Goal: Register for event/course

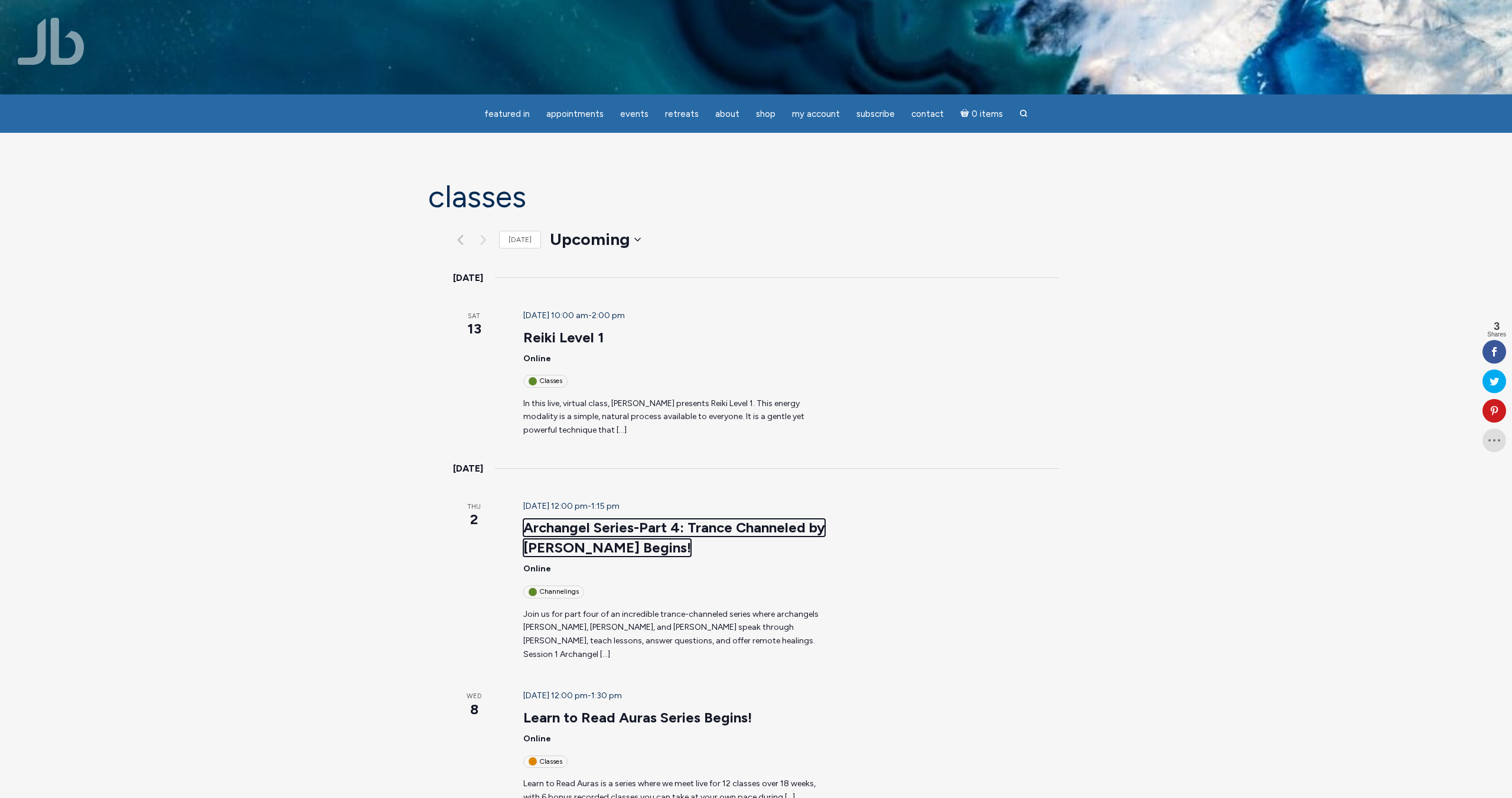
click at [534, 519] on link "Archangel Series-Part 4: Trance Channeled by [PERSON_NAME] Begins!" at bounding box center [674, 537] width 302 height 38
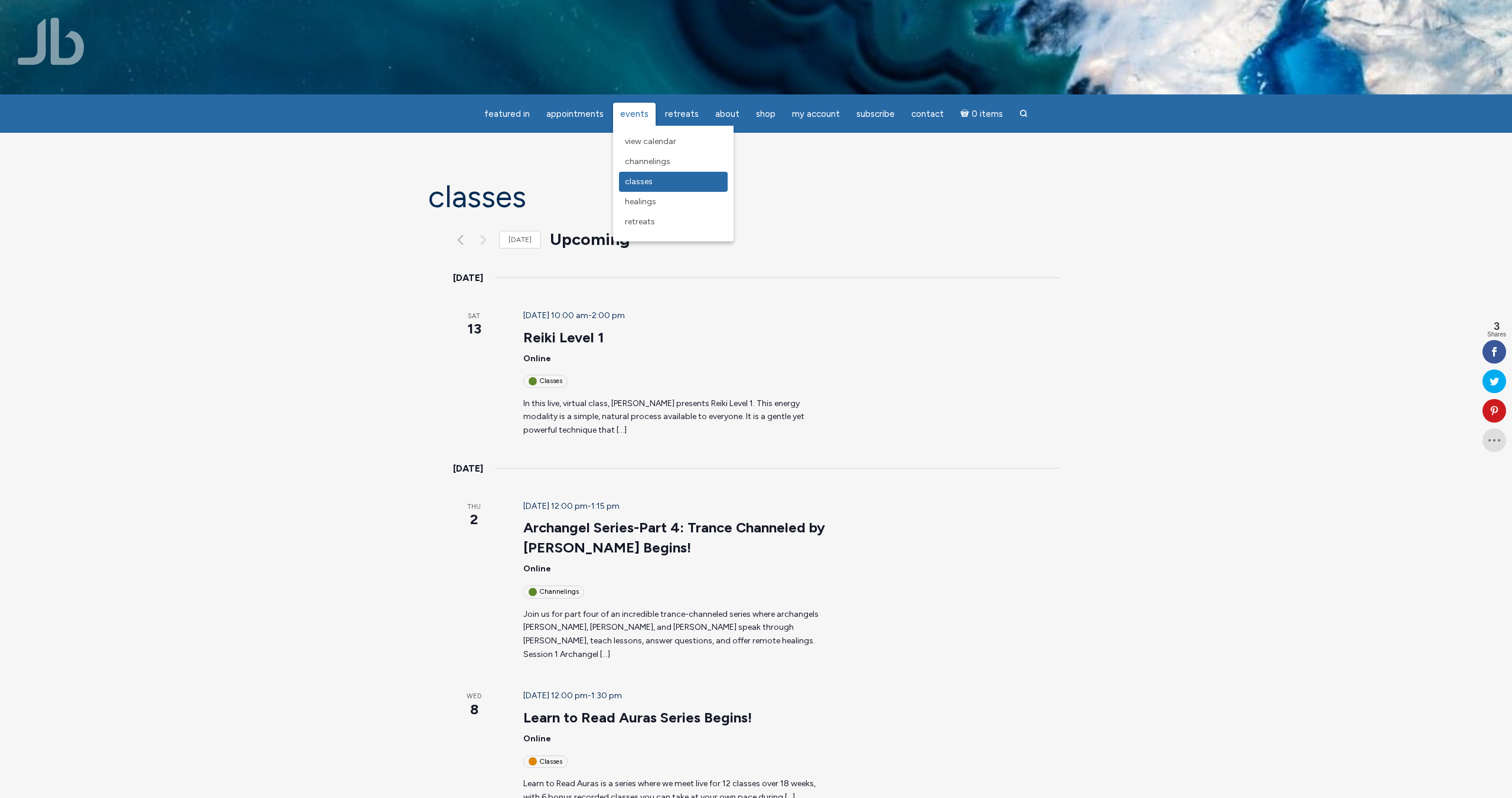
click at [651, 184] on span "Classes" at bounding box center [639, 181] width 28 height 10
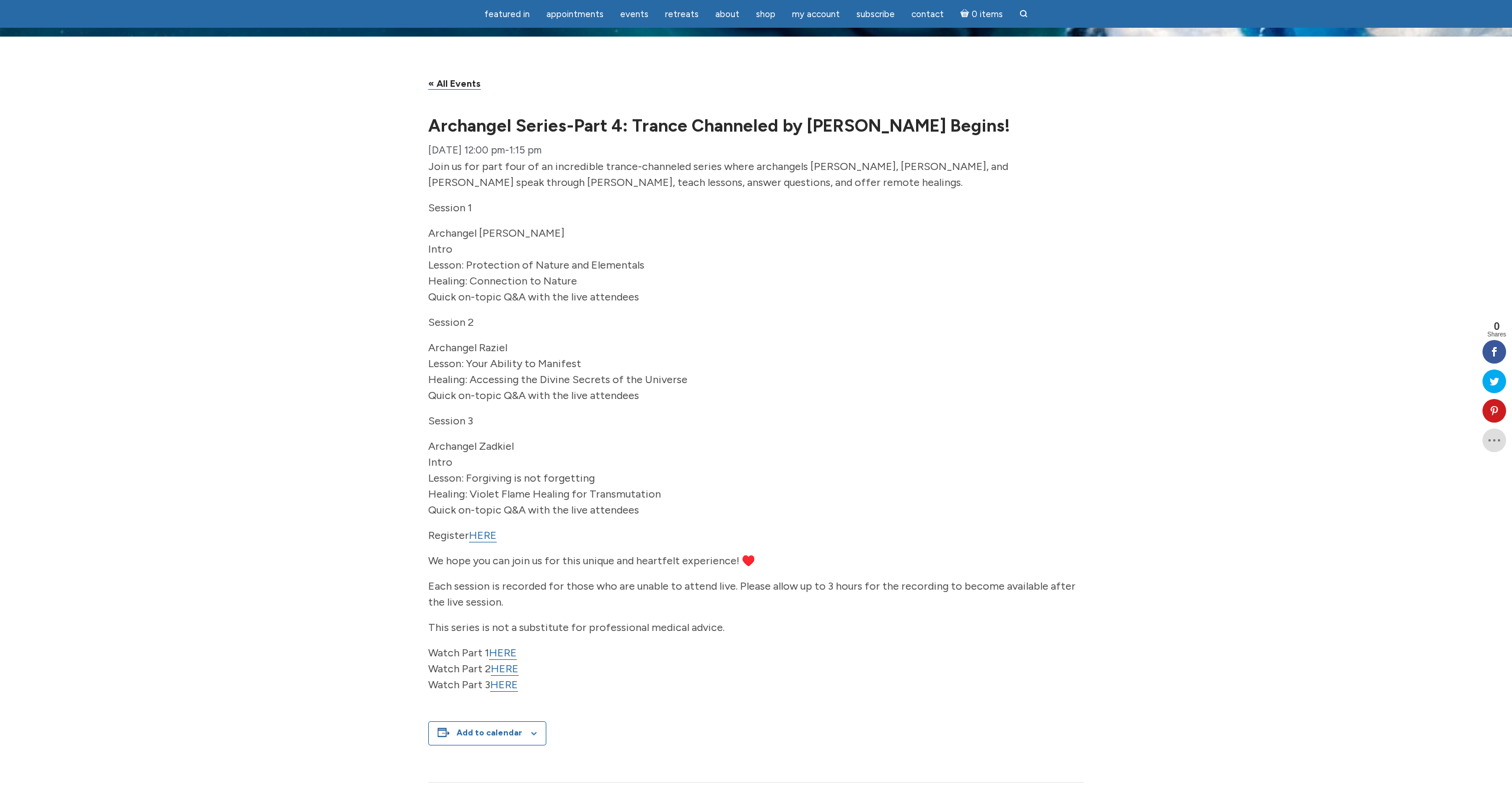
scroll to position [59, 0]
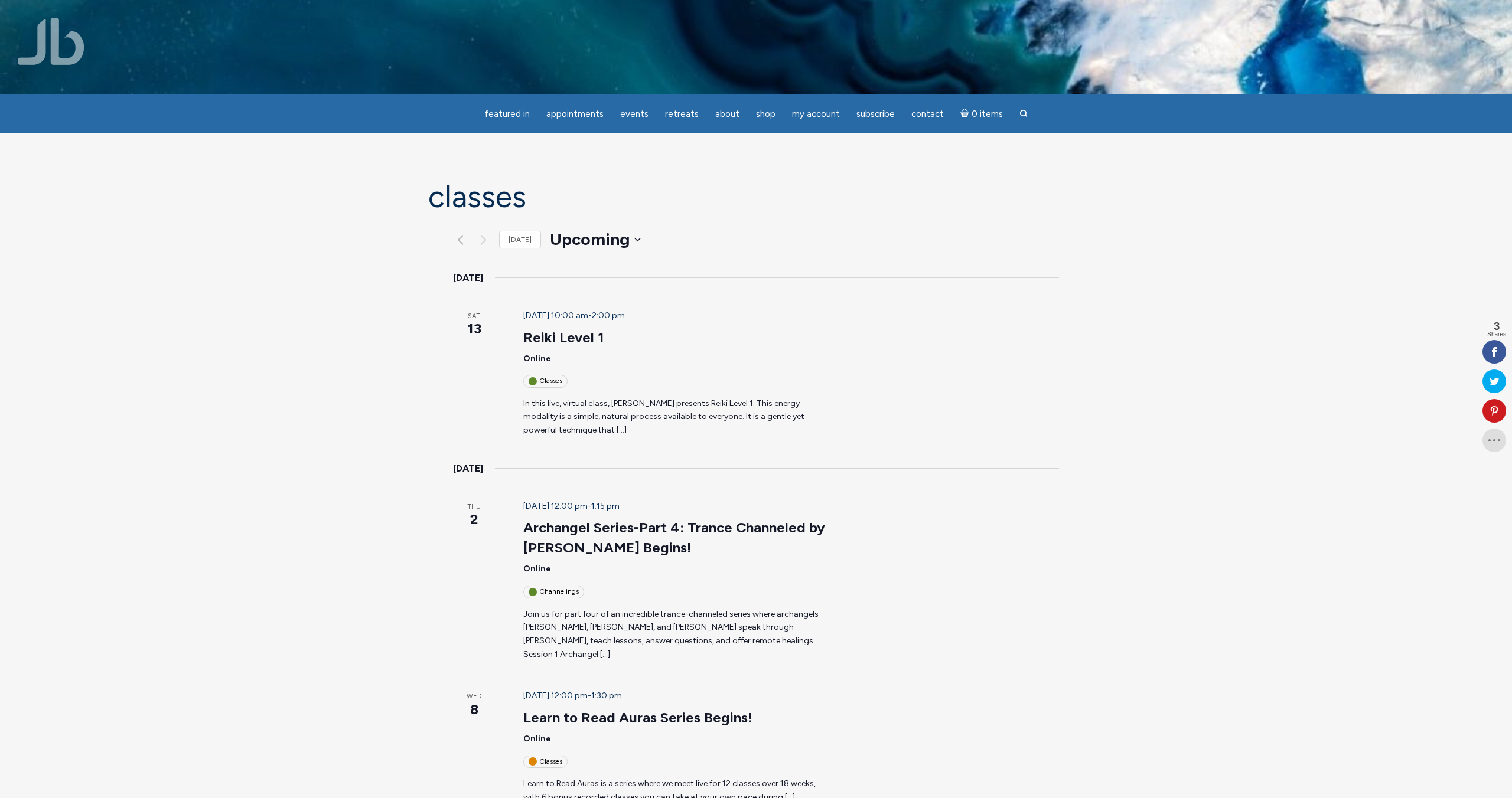
scroll to position [1, 0]
